Goal: Transaction & Acquisition: Subscribe to service/newsletter

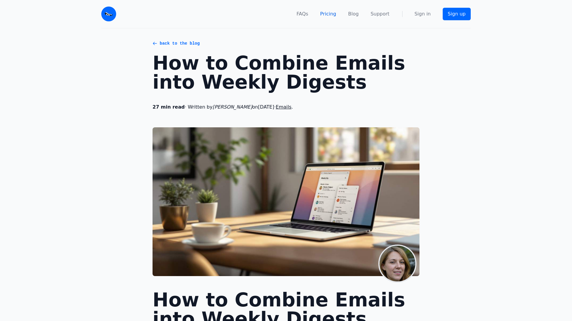
click at [334, 15] on link "Pricing" at bounding box center [328, 13] width 16 height 7
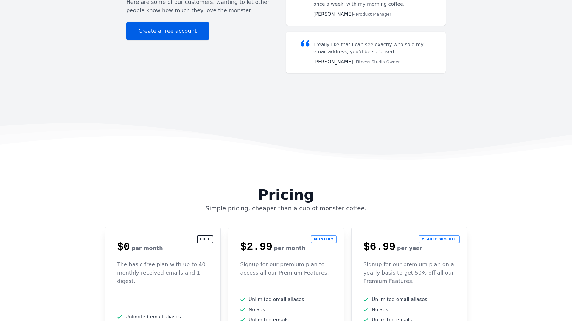
scroll to position [1512, 0]
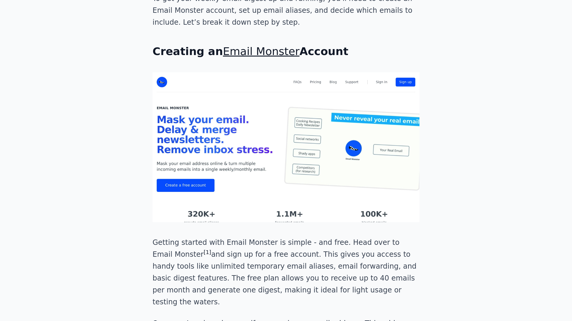
scroll to position [1020, 0]
